Goal: Go to known website: Access a specific website the user already knows

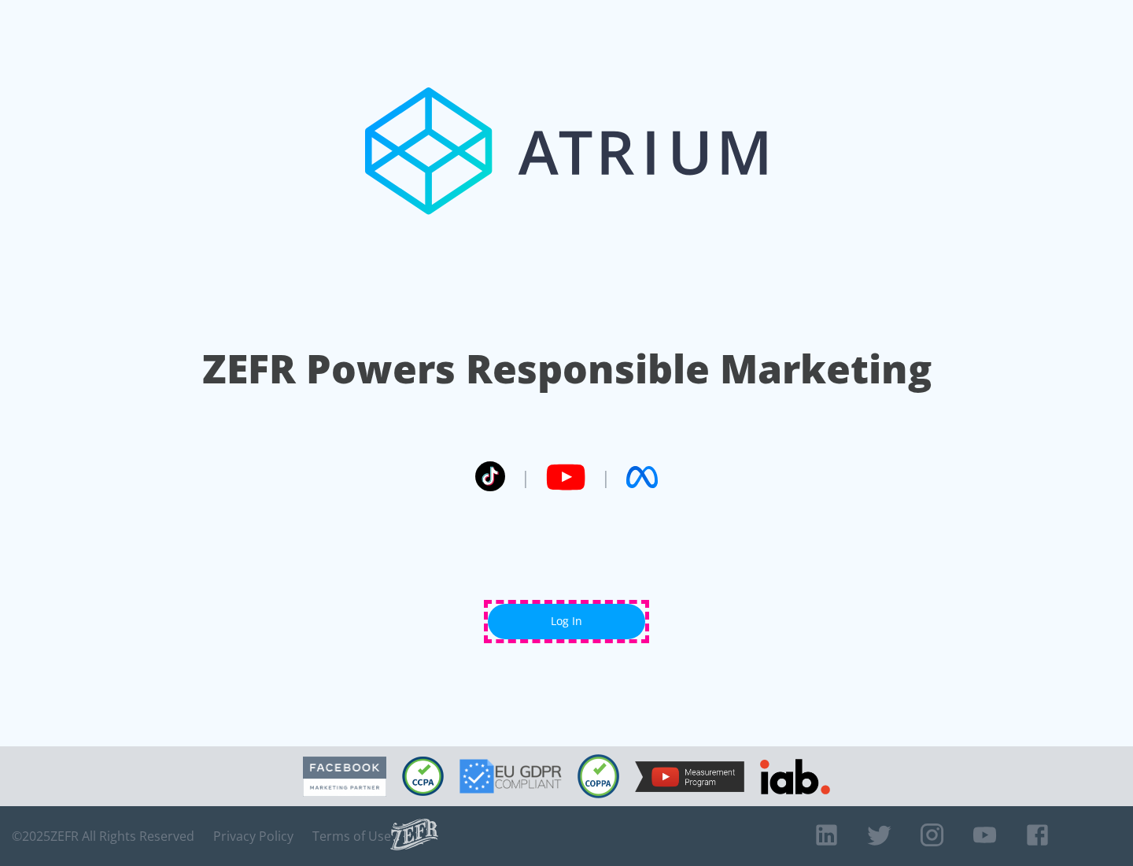
click at [567, 621] on link "Log In" at bounding box center [566, 621] width 157 height 35
